Goal: Feedback & Contribution: Contribute content

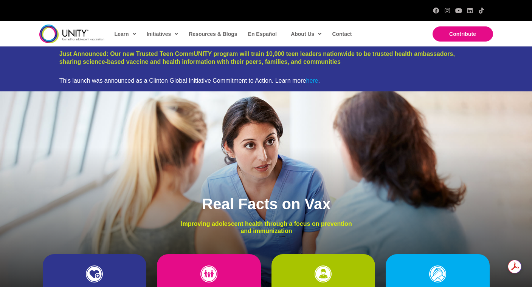
click at [315, 83] on link "here" at bounding box center [312, 80] width 12 height 6
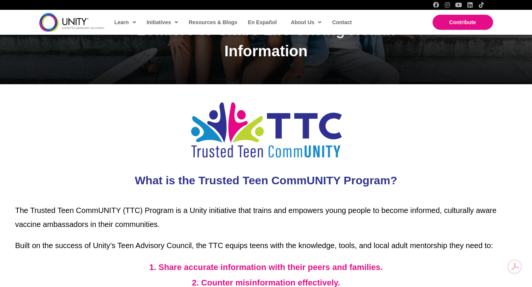
scroll to position [230, 0]
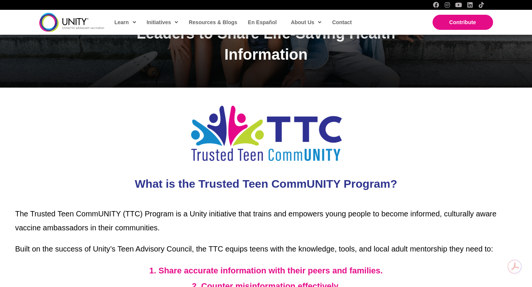
click at [17, 215] on span "The Trusted Teen CommUNITY (TTC) Program is a Unity initiative that trains and …" at bounding box center [255, 221] width 481 height 22
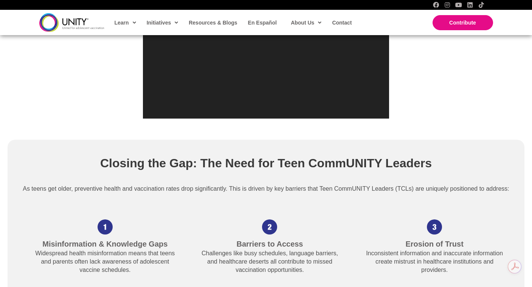
scroll to position [919, 0]
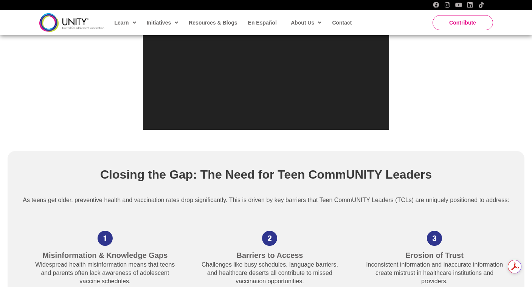
click at [471, 20] on span "Contribute" at bounding box center [462, 23] width 27 height 6
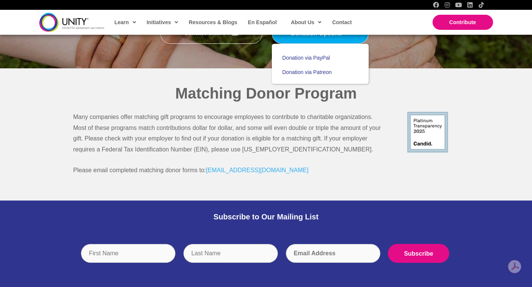
scroll to position [213, 0]
